Goal: Task Accomplishment & Management: Manage account settings

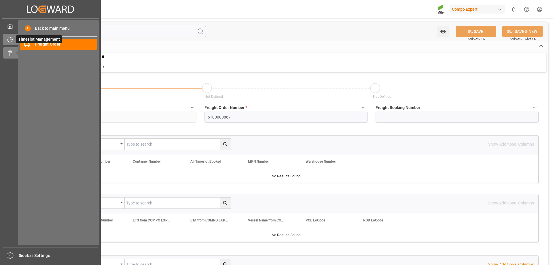
click at [8, 40] on icon at bounding box center [10, 39] width 5 height 5
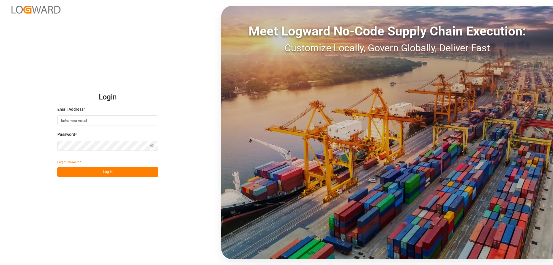
type input "[EMAIL_ADDRESS][DOMAIN_NAME]"
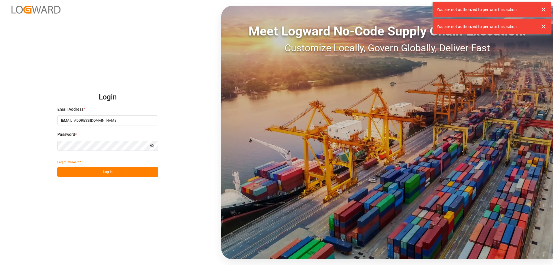
click at [109, 170] on button "Log In" at bounding box center [107, 172] width 101 height 10
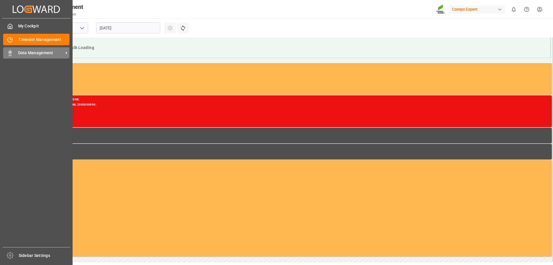
scroll to position [480, 0]
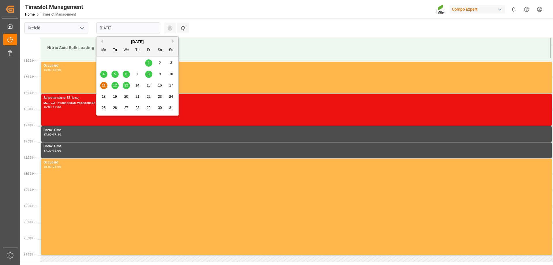
click at [119, 27] on input "[DATE]" at bounding box center [128, 27] width 64 height 11
click at [125, 85] on span "13" at bounding box center [126, 85] width 4 height 4
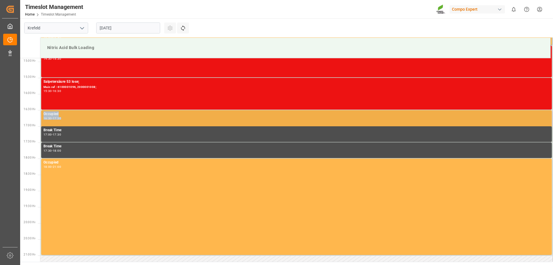
drag, startPoint x: 128, startPoint y: 96, endPoint x: 134, endPoint y: 118, distance: 22.9
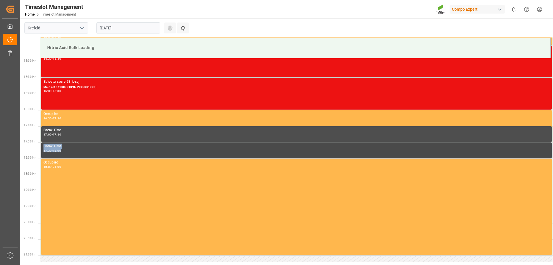
drag, startPoint x: 127, startPoint y: 134, endPoint x: 130, endPoint y: 151, distance: 18.1
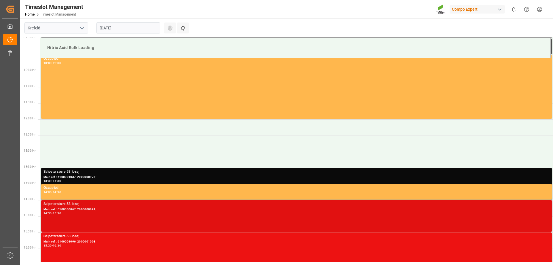
scroll to position [307, 0]
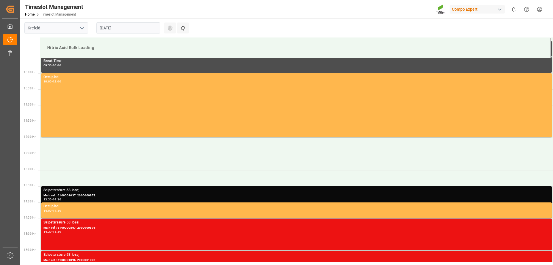
click at [539, 9] on html "Created by potrace 1.15, written by [PERSON_NAME] [DATE]-[DATE] Created by potr…" at bounding box center [276, 132] width 553 height 265
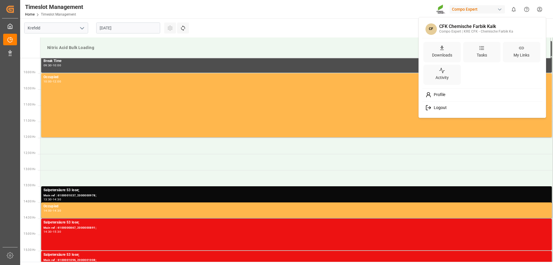
click at [440, 108] on span "Logout" at bounding box center [438, 107] width 15 height 5
